Goal: Task Accomplishment & Management: Manage account settings

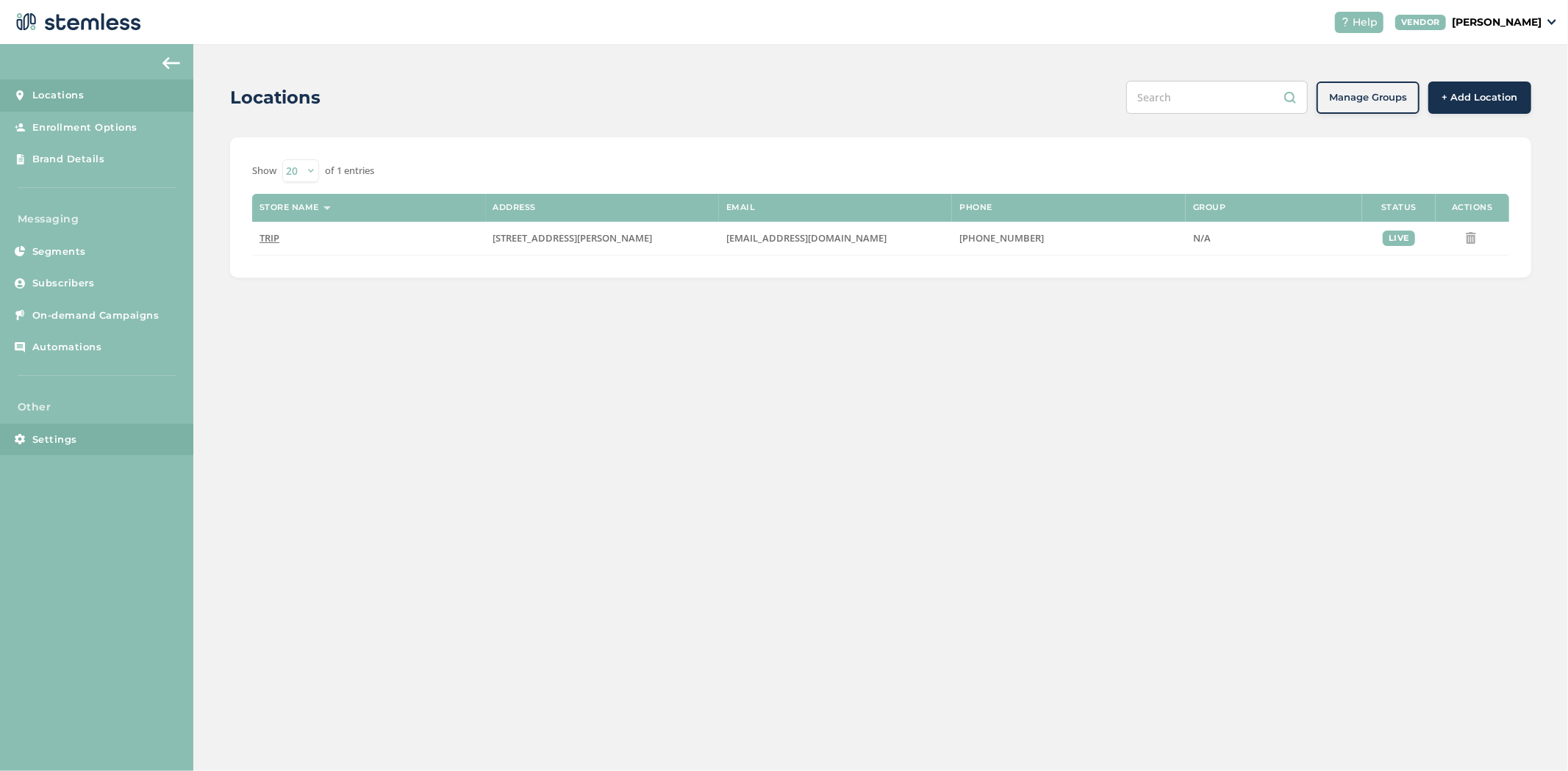
click at [108, 440] on link "Settings" at bounding box center [97, 440] width 194 height 32
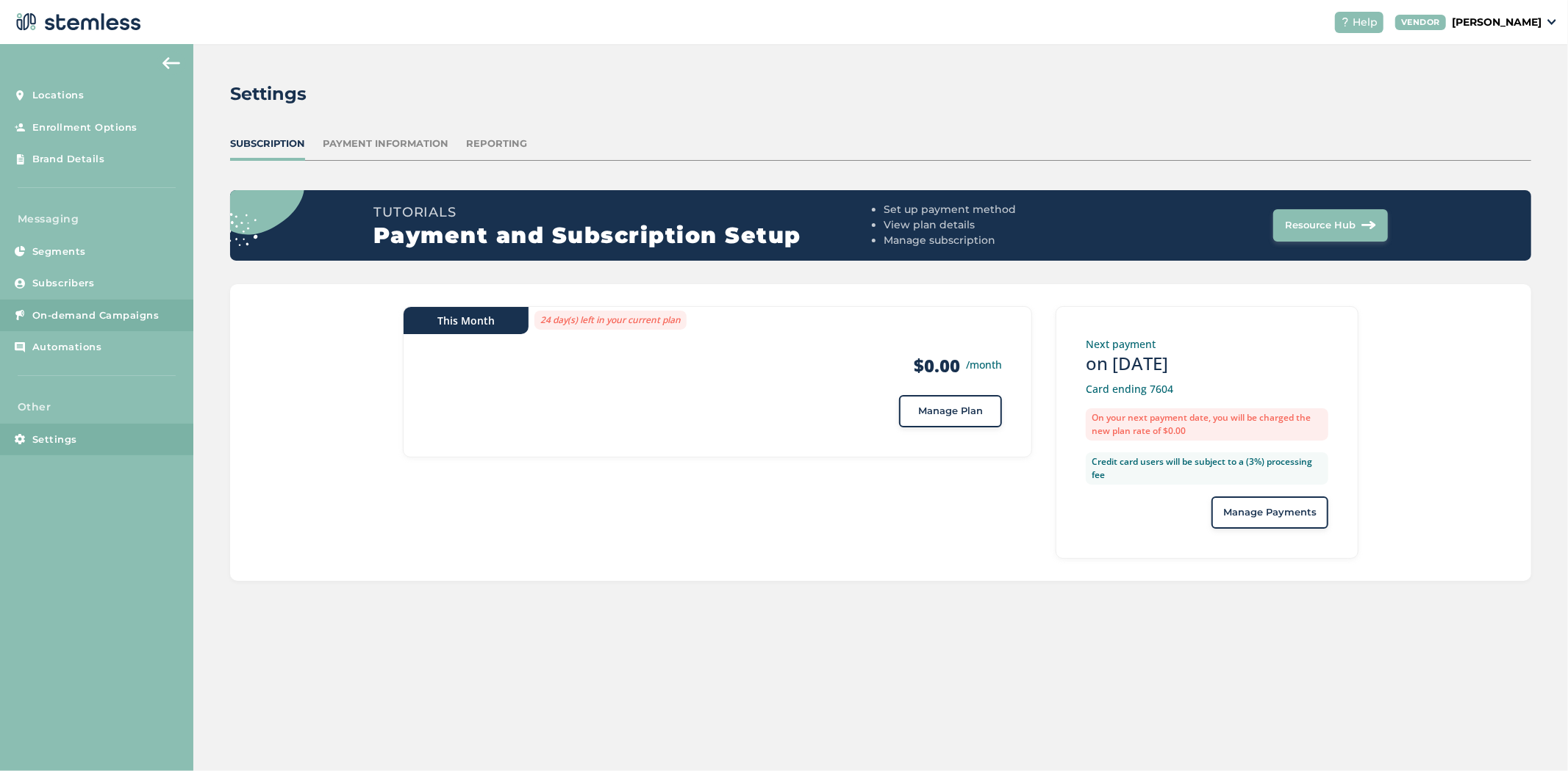
click at [75, 321] on span "On-demand Campaigns" at bounding box center [96, 315] width 127 height 14
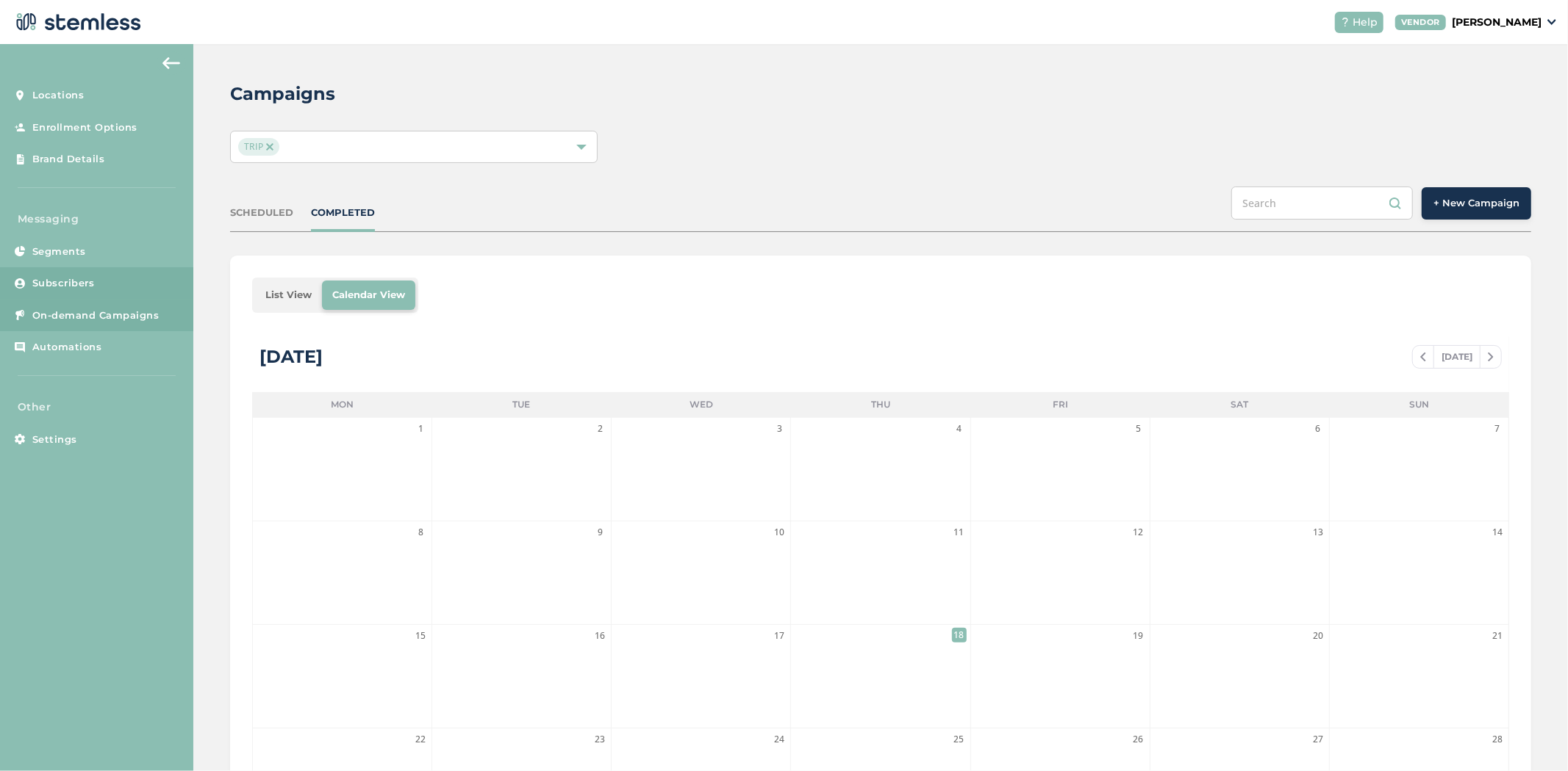
click at [67, 281] on span "Subscribers" at bounding box center [64, 283] width 63 height 14
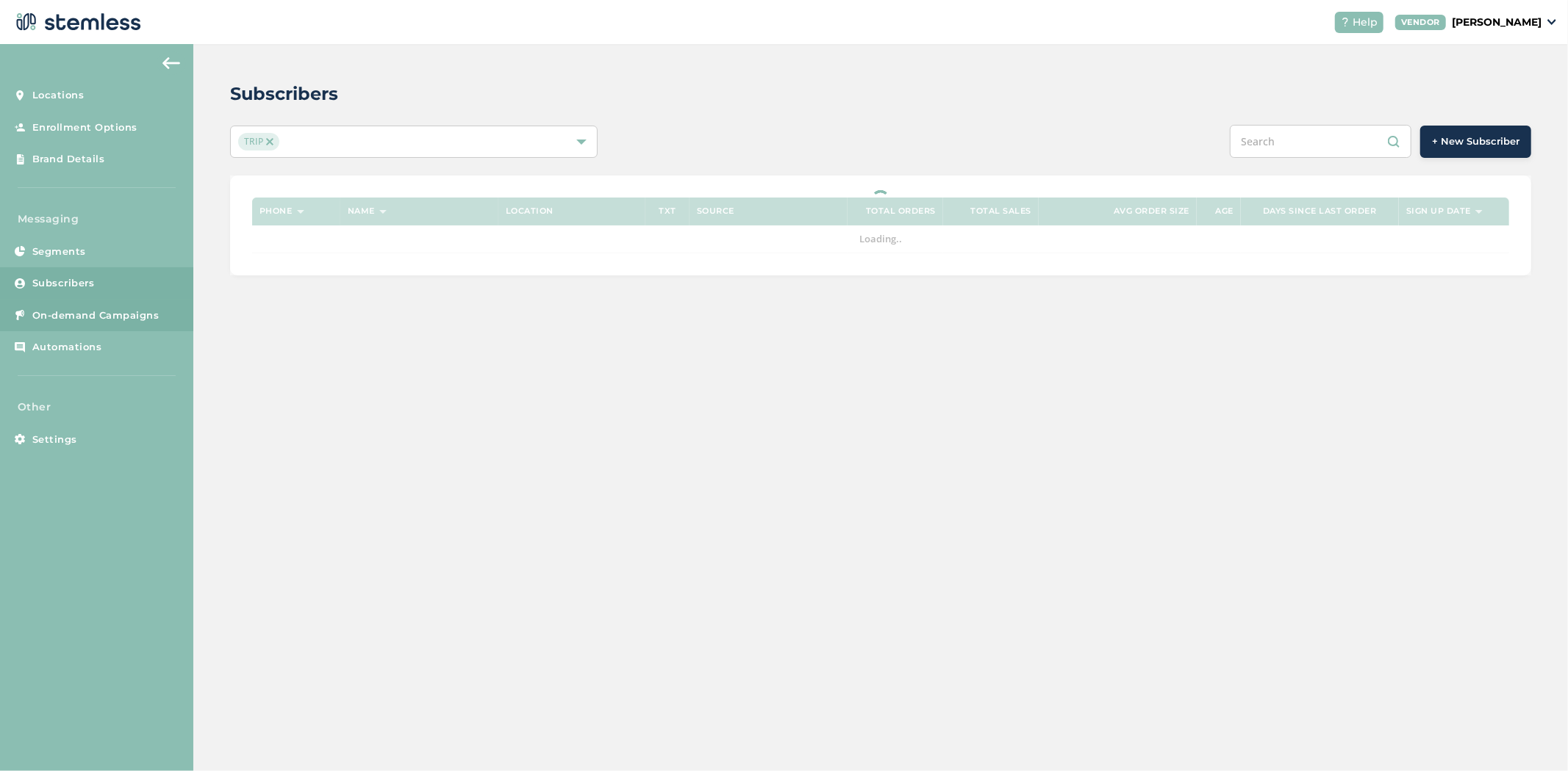
click at [64, 314] on span "On-demand Campaigns" at bounding box center [96, 315] width 127 height 14
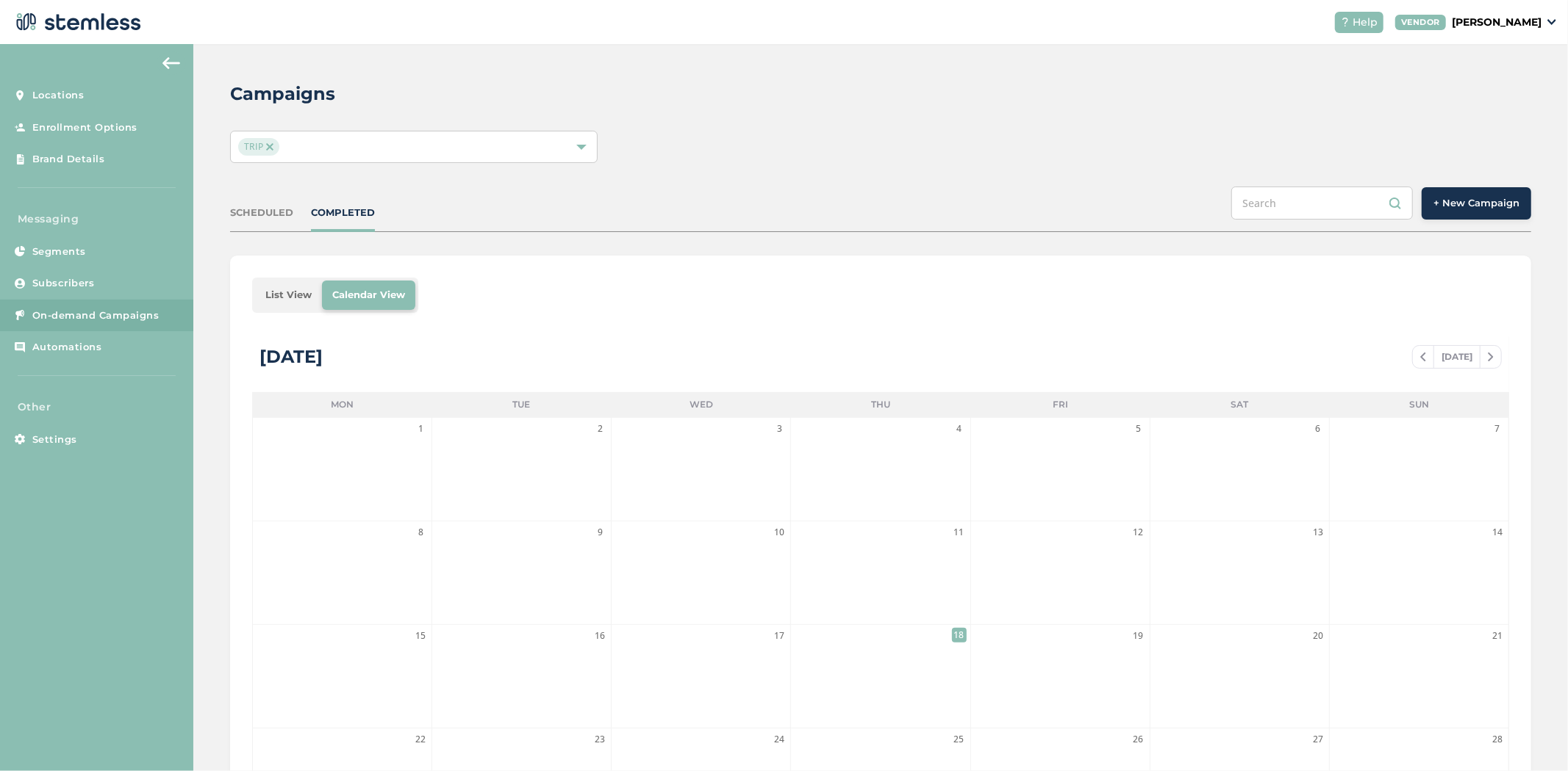
click at [267, 210] on div "SCHEDULED" at bounding box center [262, 213] width 64 height 14
click at [341, 213] on div "COMPLETED" at bounding box center [342, 213] width 64 height 14
click at [299, 294] on li "List View" at bounding box center [289, 295] width 67 height 30
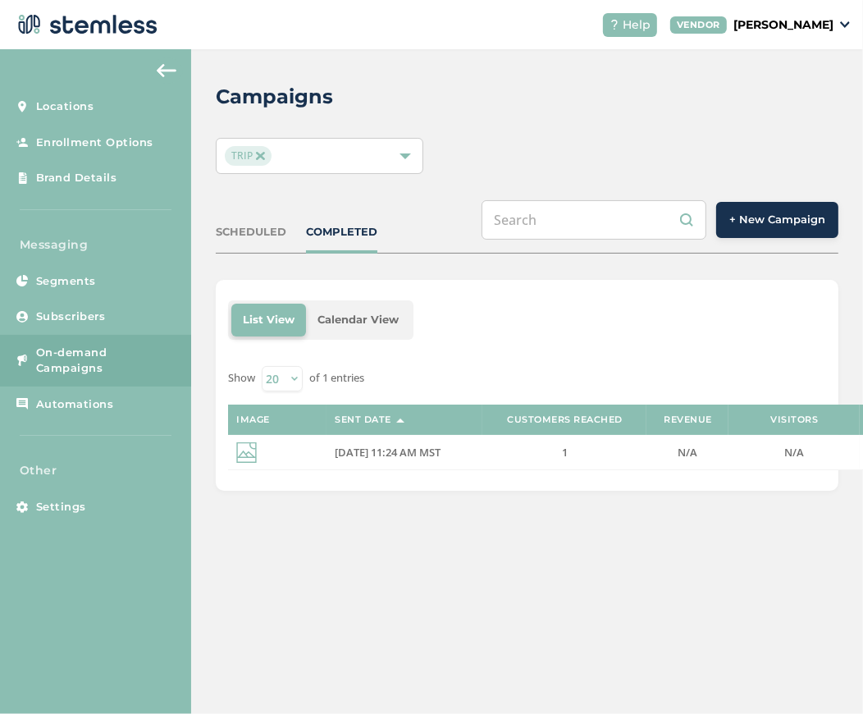
click at [783, 26] on p "[PERSON_NAME]" at bounding box center [783, 24] width 100 height 17
click at [816, 113] on link "Logout" at bounding box center [791, 118] width 80 height 16
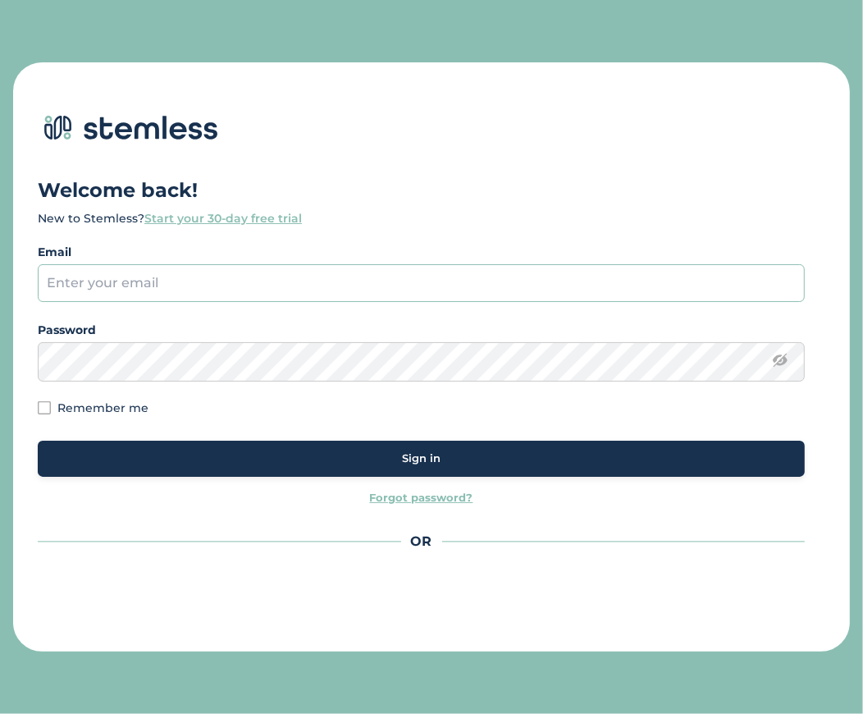
drag, startPoint x: 255, startPoint y: 265, endPoint x: 287, endPoint y: 299, distance: 47.0
click at [255, 265] on input "email" at bounding box center [421, 283] width 767 height 38
type input "[PERSON_NAME][EMAIL_ADDRESS][DOMAIN_NAME]"
click at [390, 465] on div "Sign in" at bounding box center [421, 458] width 741 height 16
